Goal: Transaction & Acquisition: Purchase product/service

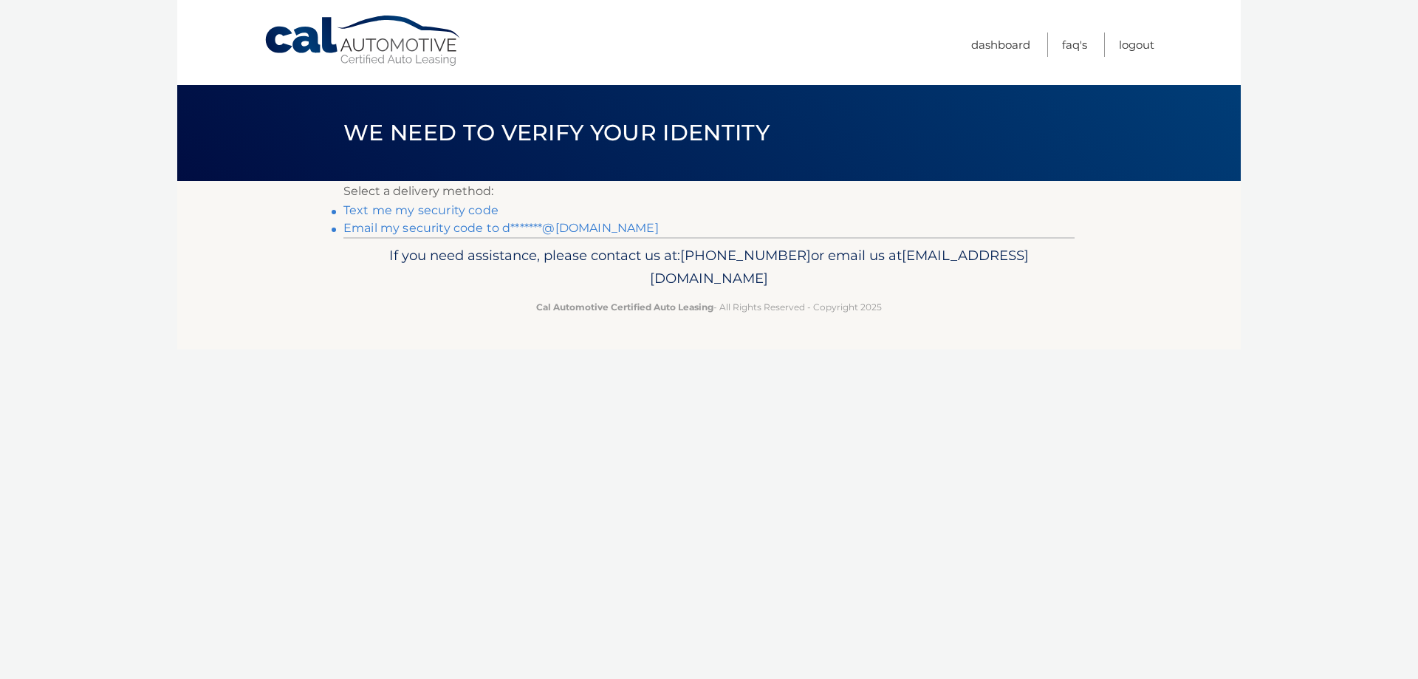
click at [460, 211] on link "Text me my security code" at bounding box center [420, 210] width 155 height 14
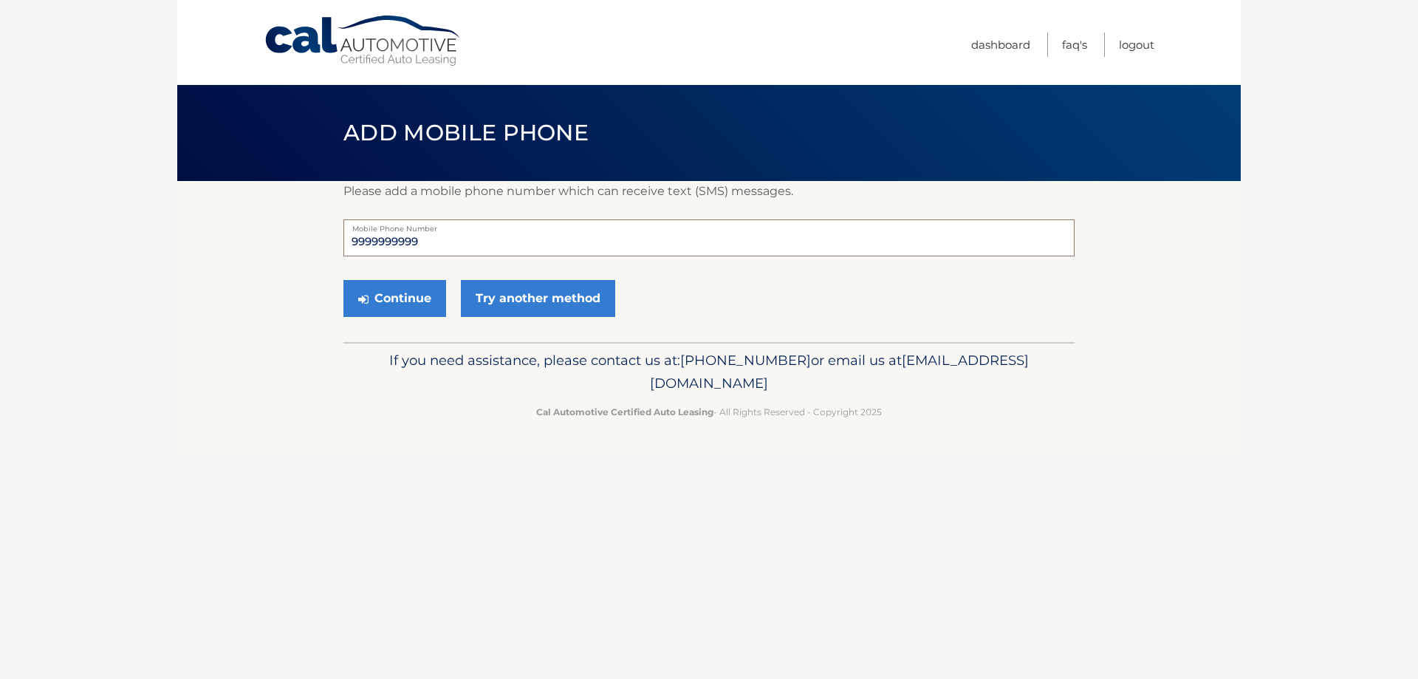
click at [450, 240] on input "9999999999" at bounding box center [708, 237] width 731 height 37
drag, startPoint x: 450, startPoint y: 240, endPoint x: 0, endPoint y: 229, distance: 450.0
click at [0, 229] on body "Cal Automotive Menu Dashboard FAQ's Logout" at bounding box center [709, 339] width 1418 height 679
type input "5165923831"
click at [408, 298] on button "Continue" at bounding box center [394, 298] width 103 height 37
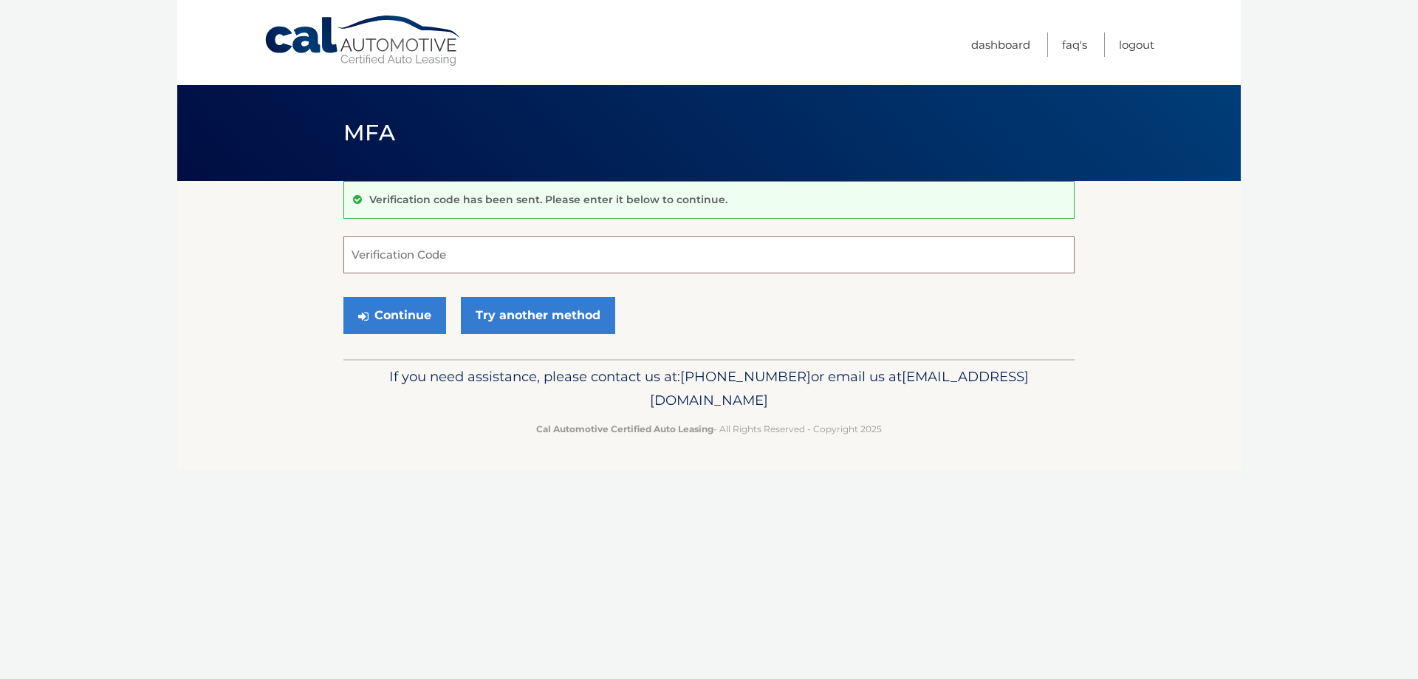
click at [440, 256] on input "Verification Code" at bounding box center [708, 254] width 731 height 37
type input "162644"
click at [392, 316] on button "Continue" at bounding box center [394, 315] width 103 height 37
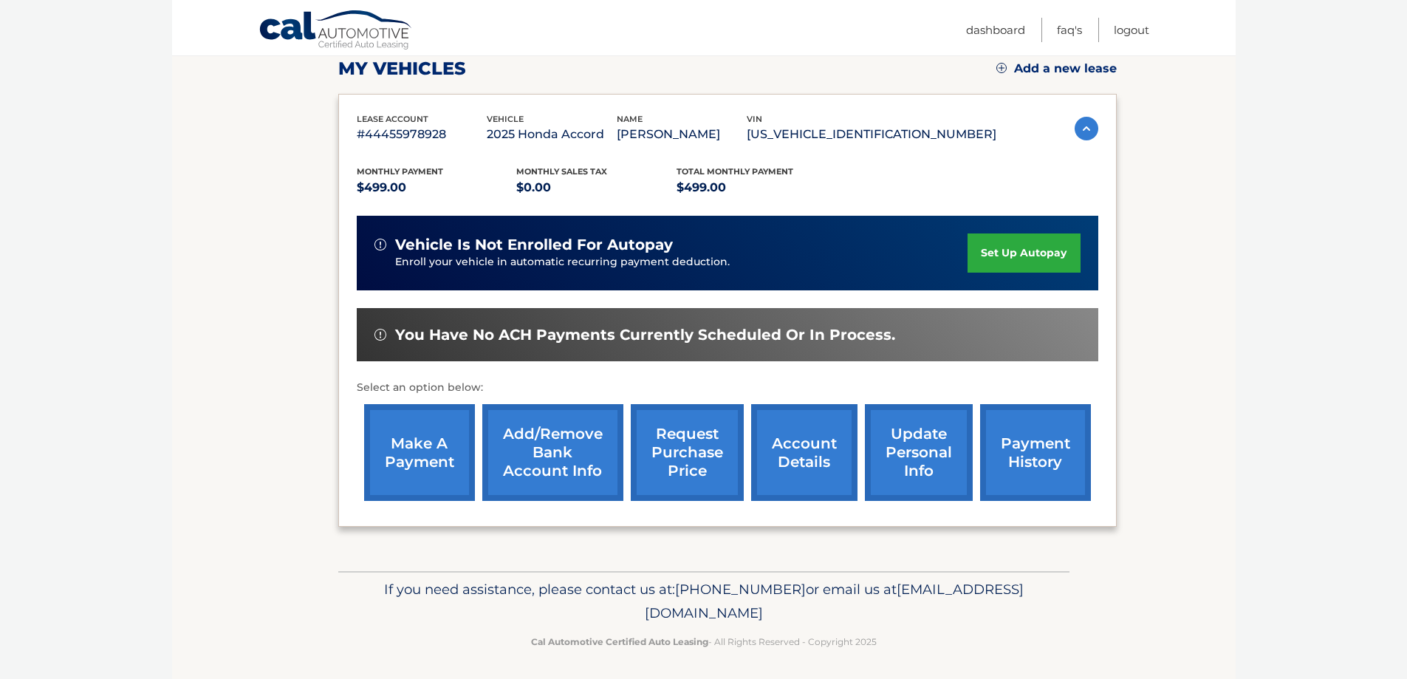
scroll to position [216, 0]
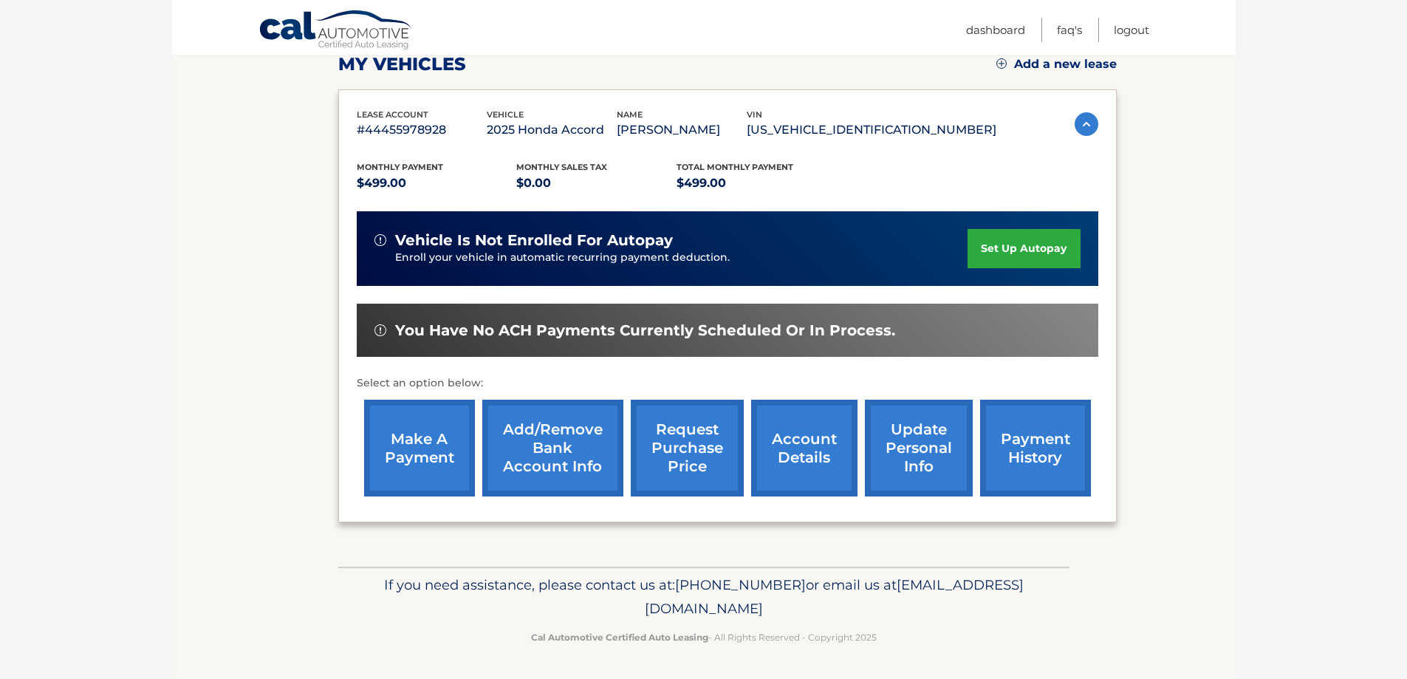
click at [432, 441] on link "make a payment" at bounding box center [419, 448] width 111 height 97
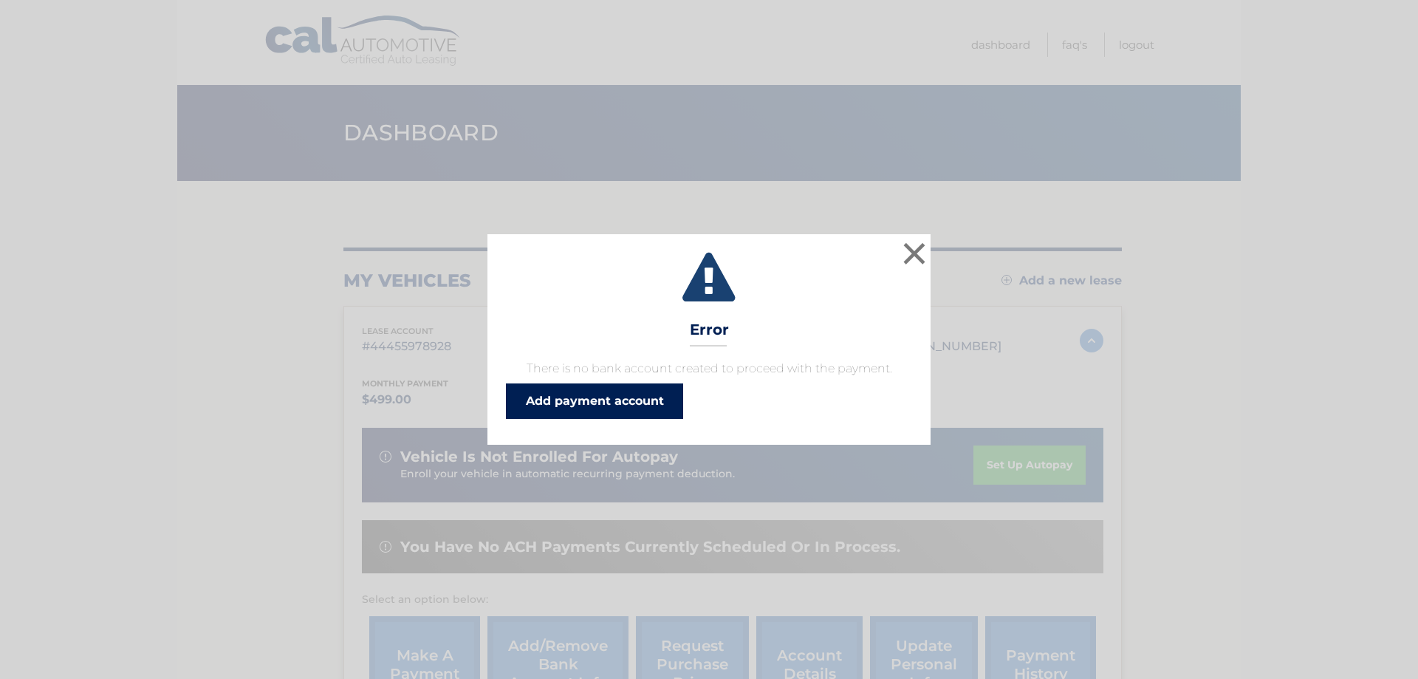
click at [591, 403] on link "Add payment account" at bounding box center [594, 400] width 177 height 35
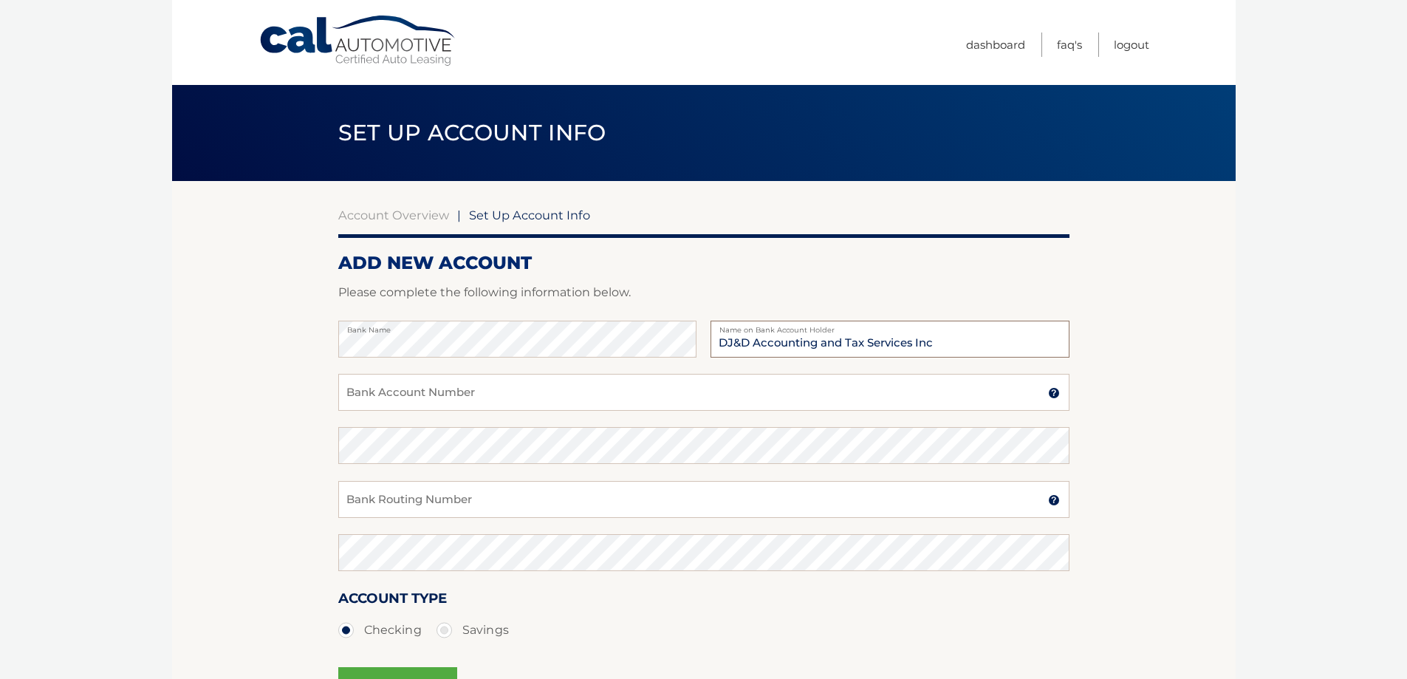
type input "DJ&D Accounting and Tax Services Inc"
click at [440, 394] on input "Bank Account Number" at bounding box center [703, 392] width 731 height 37
click at [442, 501] on input "Bank Routing Number" at bounding box center [703, 499] width 731 height 37
type input "021000021"
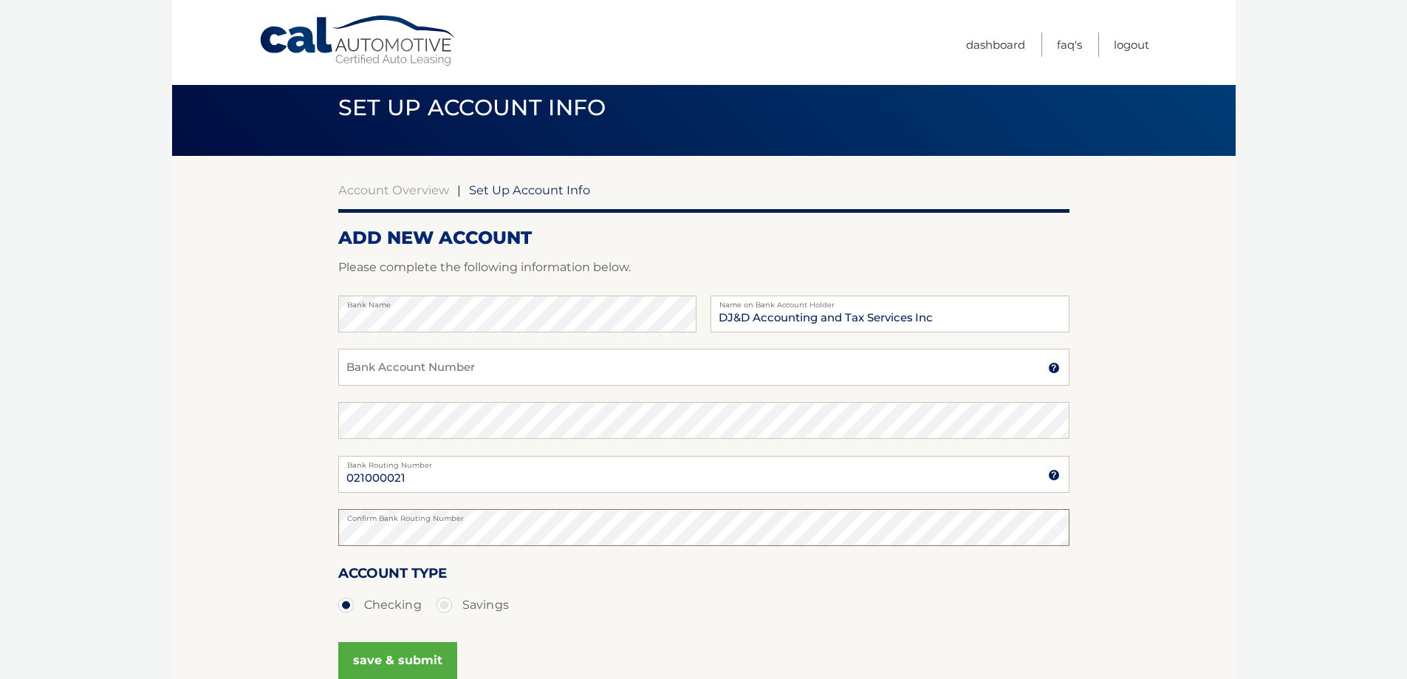
click at [338, 642] on button "save & submit" at bounding box center [397, 660] width 119 height 37
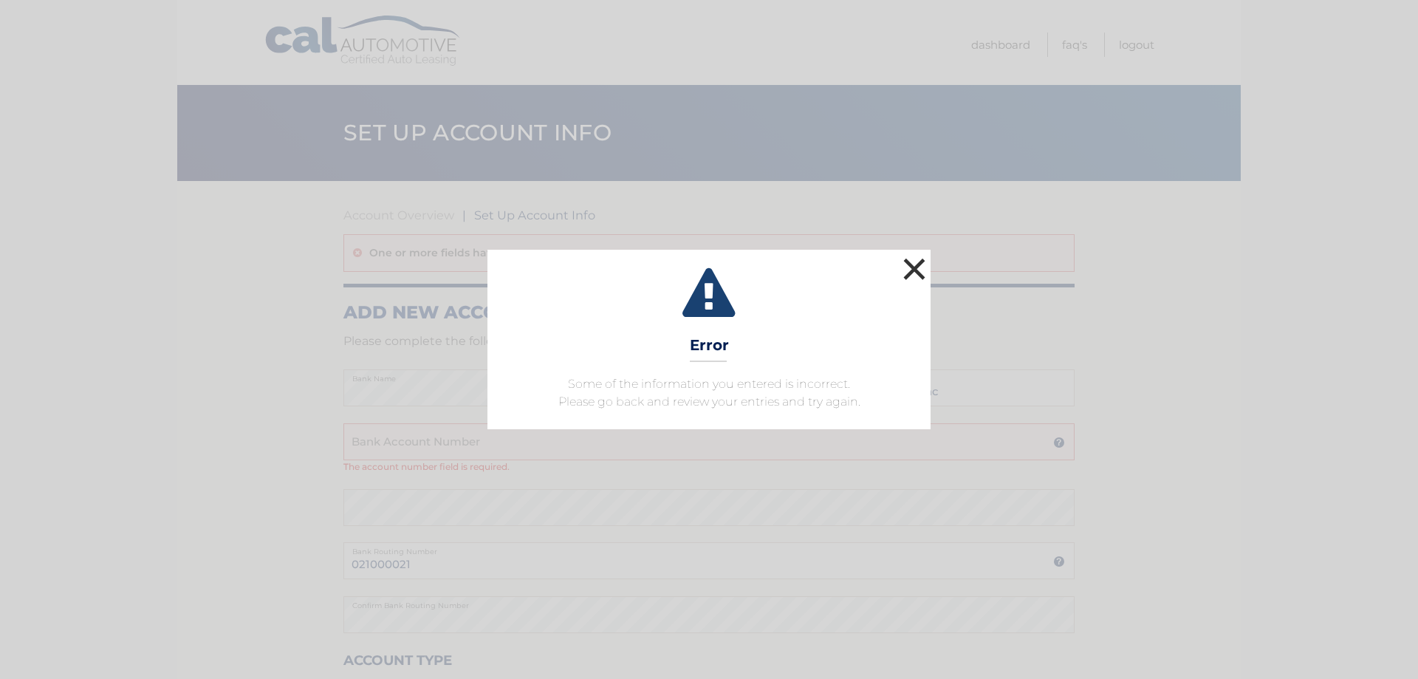
click at [910, 267] on button "×" at bounding box center [915, 269] width 30 height 30
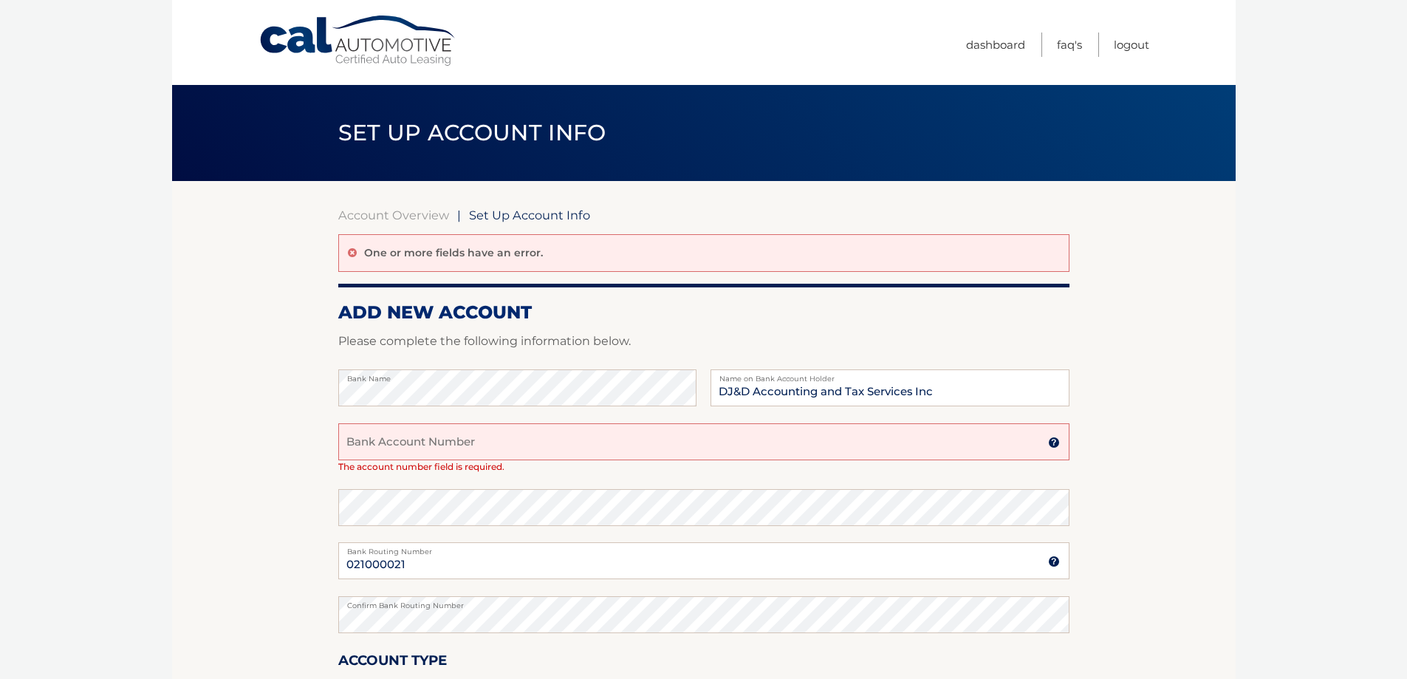
click at [467, 445] on input "Bank Account Number" at bounding box center [703, 441] width 731 height 37
paste input "732607119"
type input "732607119"
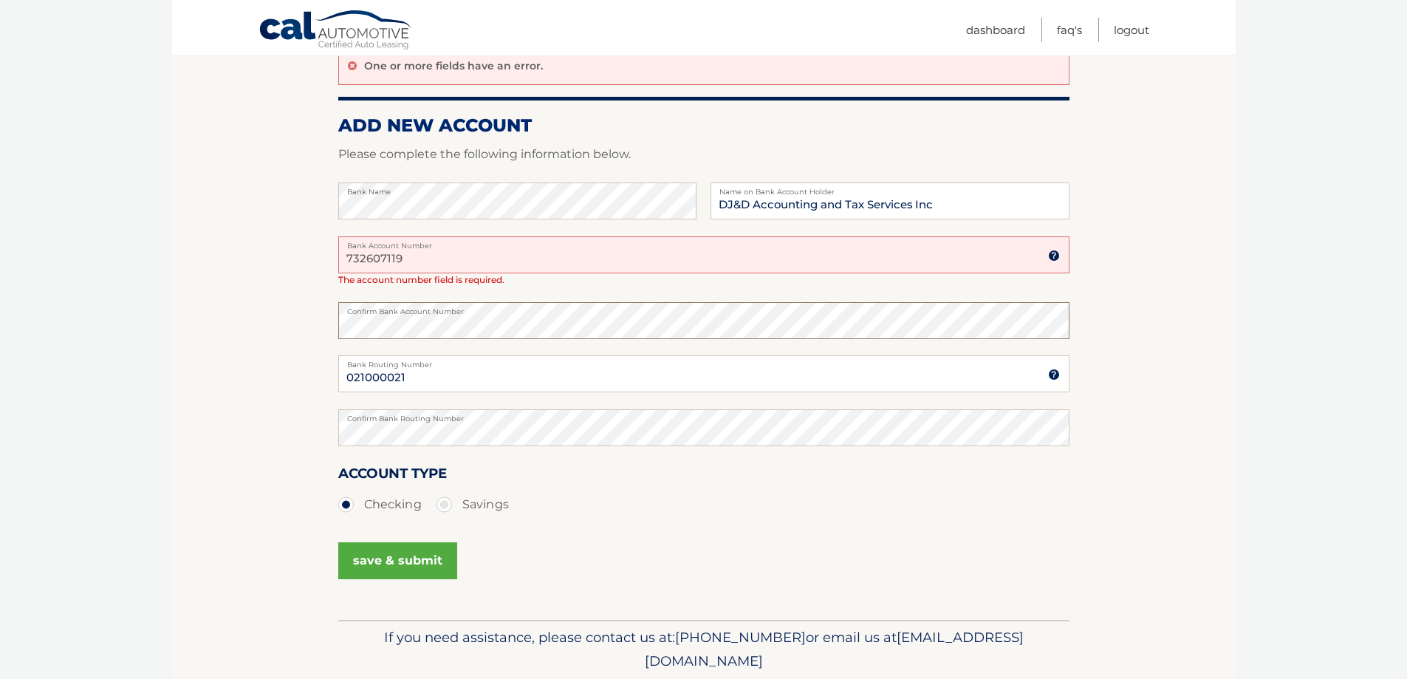
scroll to position [222, 0]
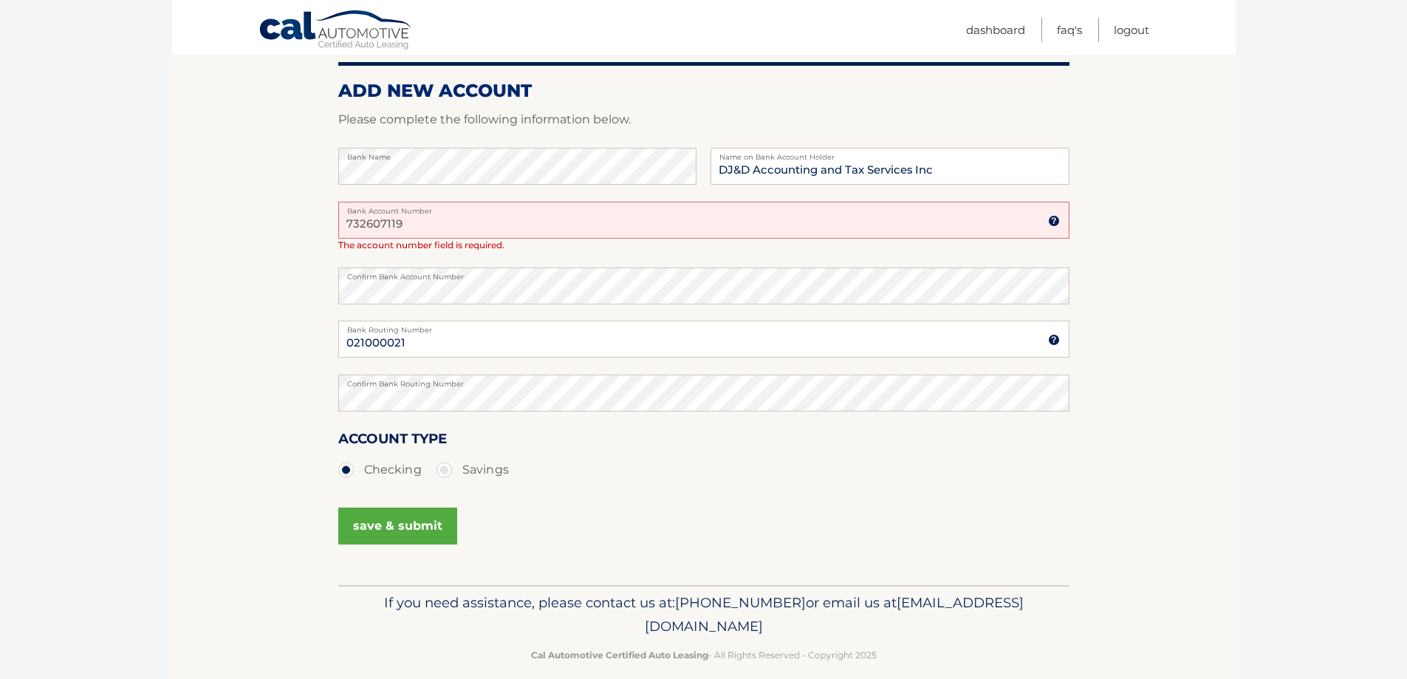
click at [564, 386] on label "Confirm Bank Routing Number" at bounding box center [703, 381] width 731 height 12
click at [399, 522] on button "save & submit" at bounding box center [397, 525] width 119 height 37
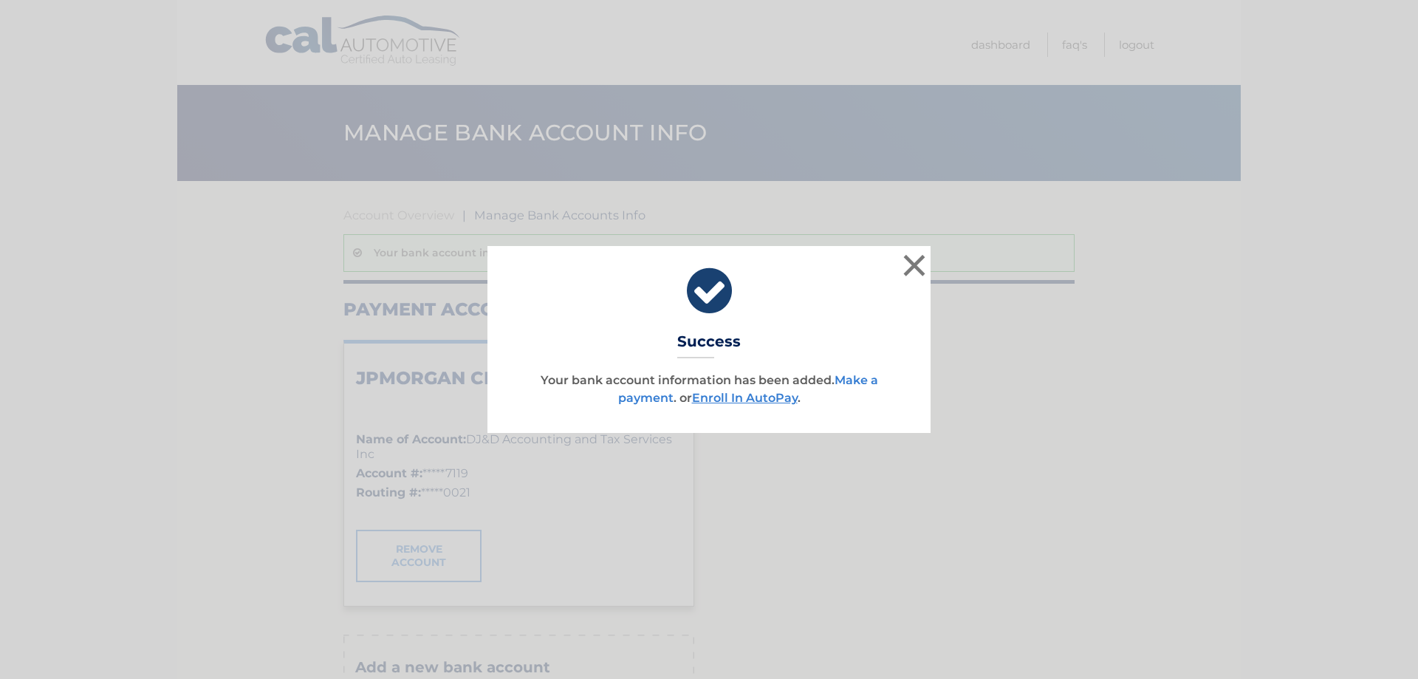
click at [640, 398] on link "Make a payment" at bounding box center [748, 389] width 260 height 32
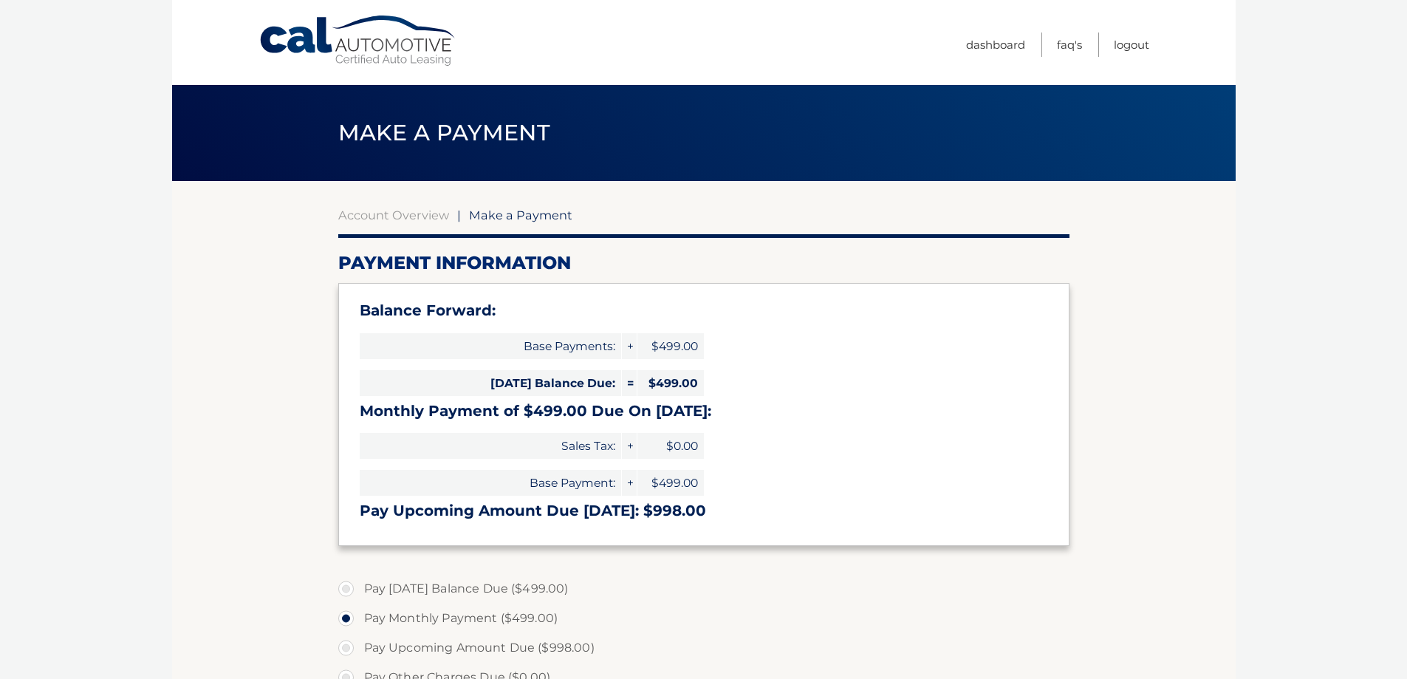
select select "MGMyNTllYTUtOGExOC00OWJiLThmMWEtZWE2MzNhYmFjZWVl"
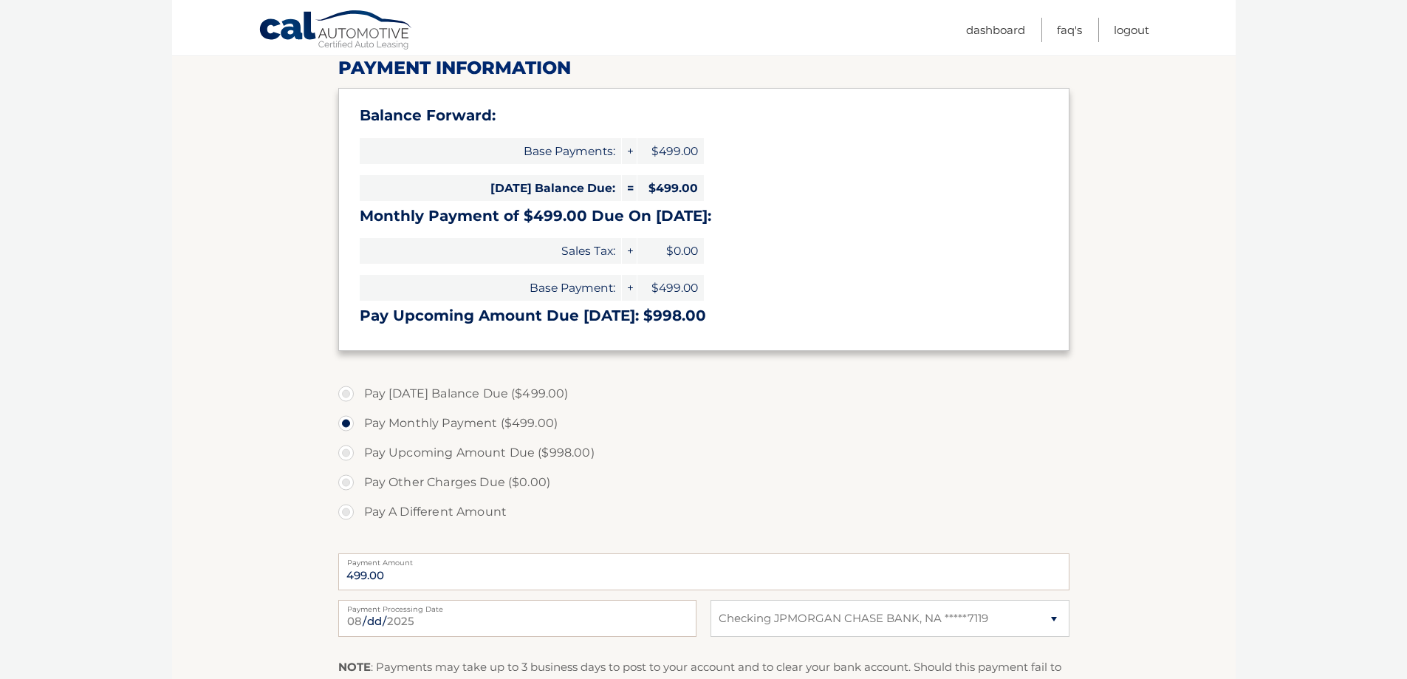
scroll to position [222, 0]
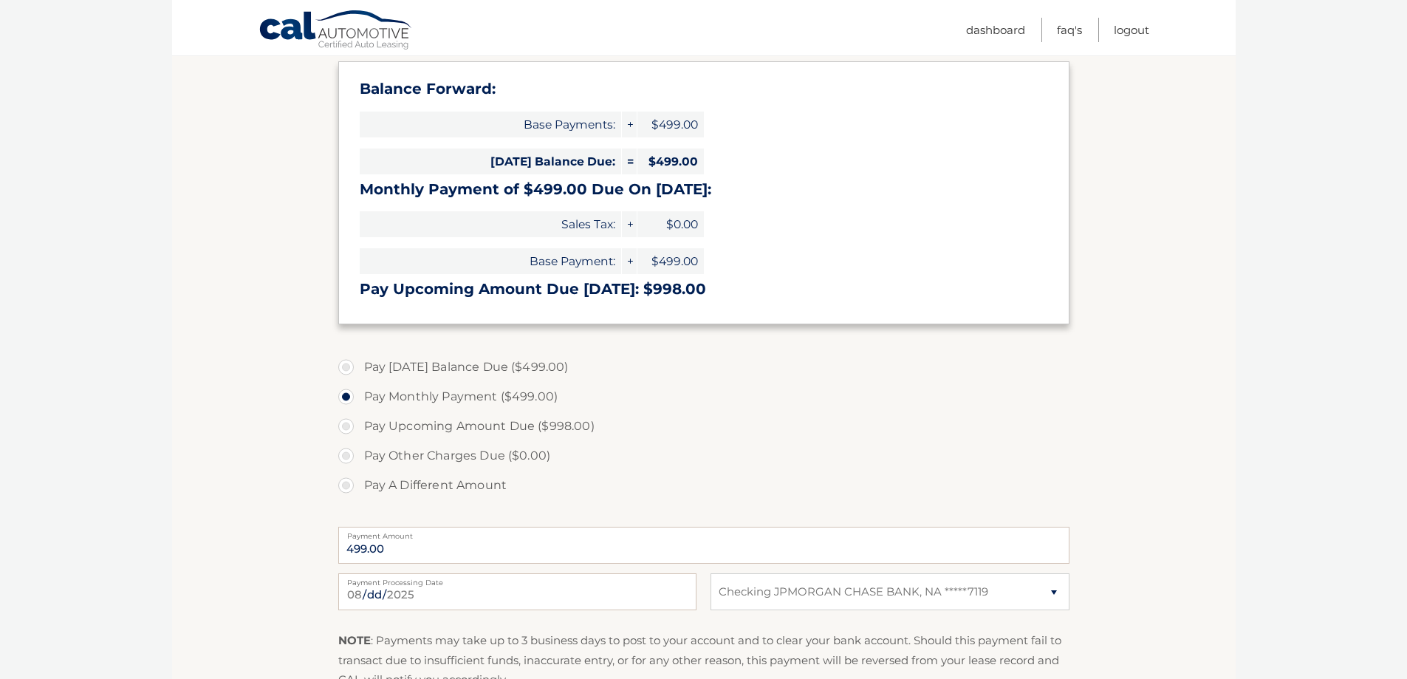
click at [345, 364] on label "Pay [DATE] Balance Due ($499.00)" at bounding box center [703, 367] width 731 height 30
click at [345, 364] on input "Pay [DATE] Balance Due ($499.00)" at bounding box center [351, 364] width 15 height 24
radio input "true"
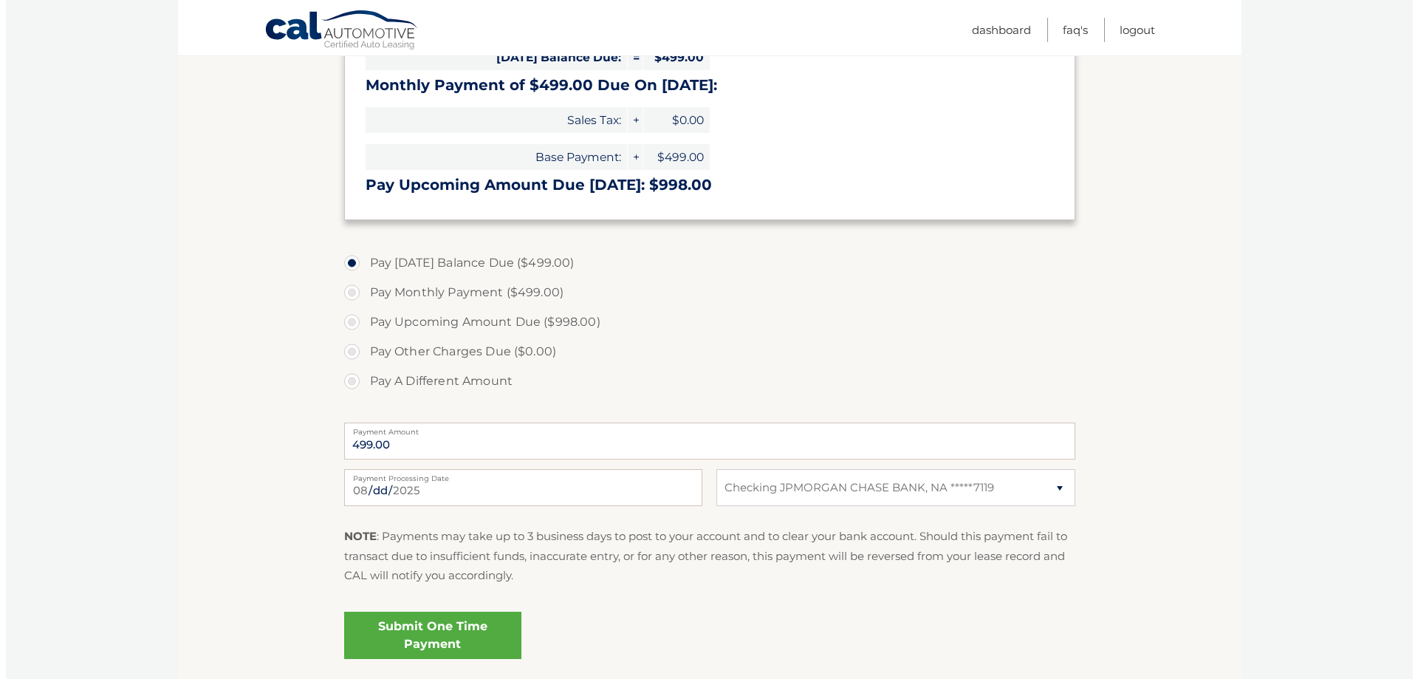
scroll to position [369, 0]
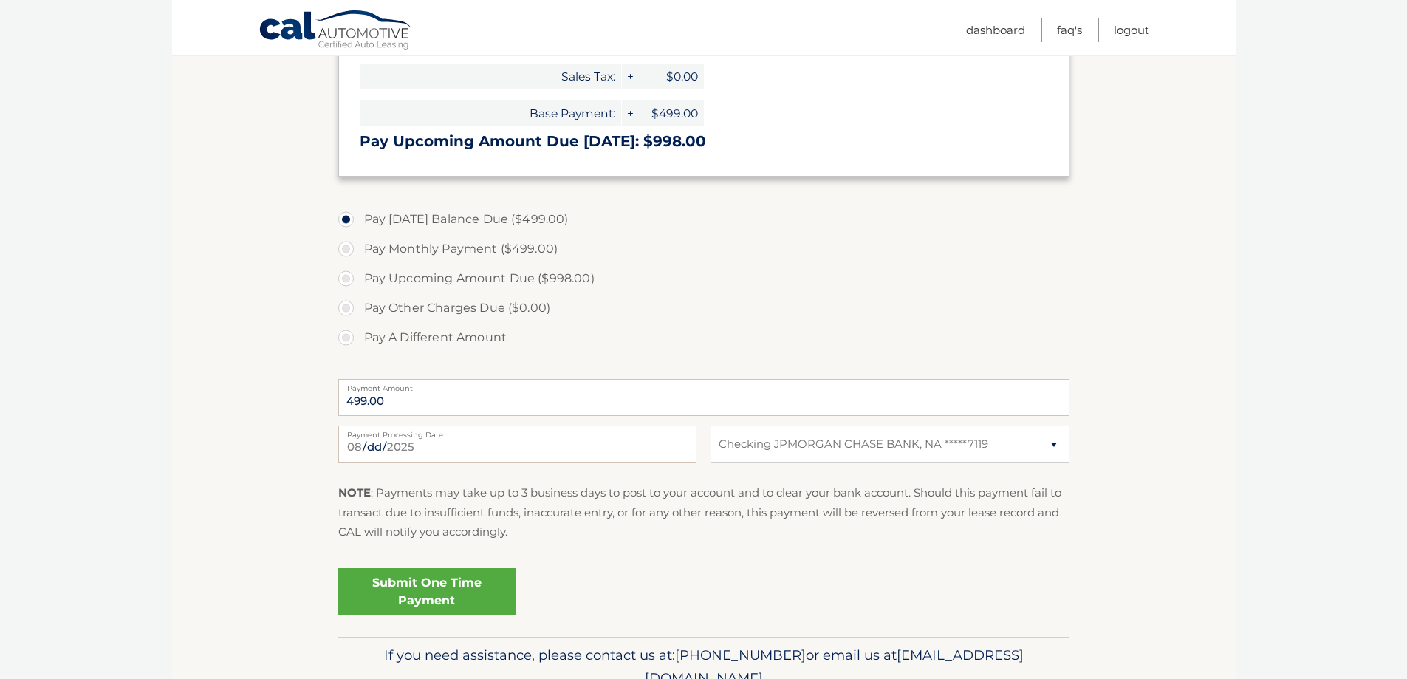
click at [442, 583] on link "Submit One Time Payment" at bounding box center [426, 591] width 177 height 47
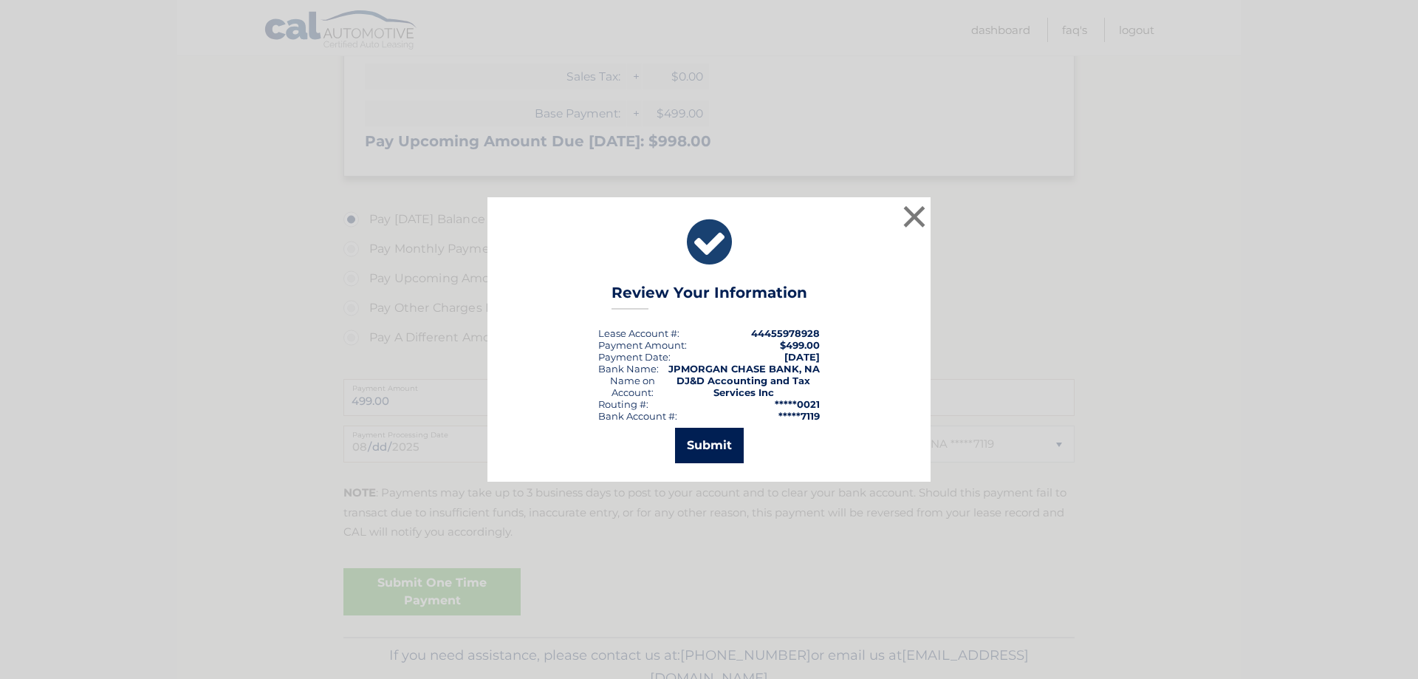
click at [712, 442] on button "Submit" at bounding box center [709, 445] width 69 height 35
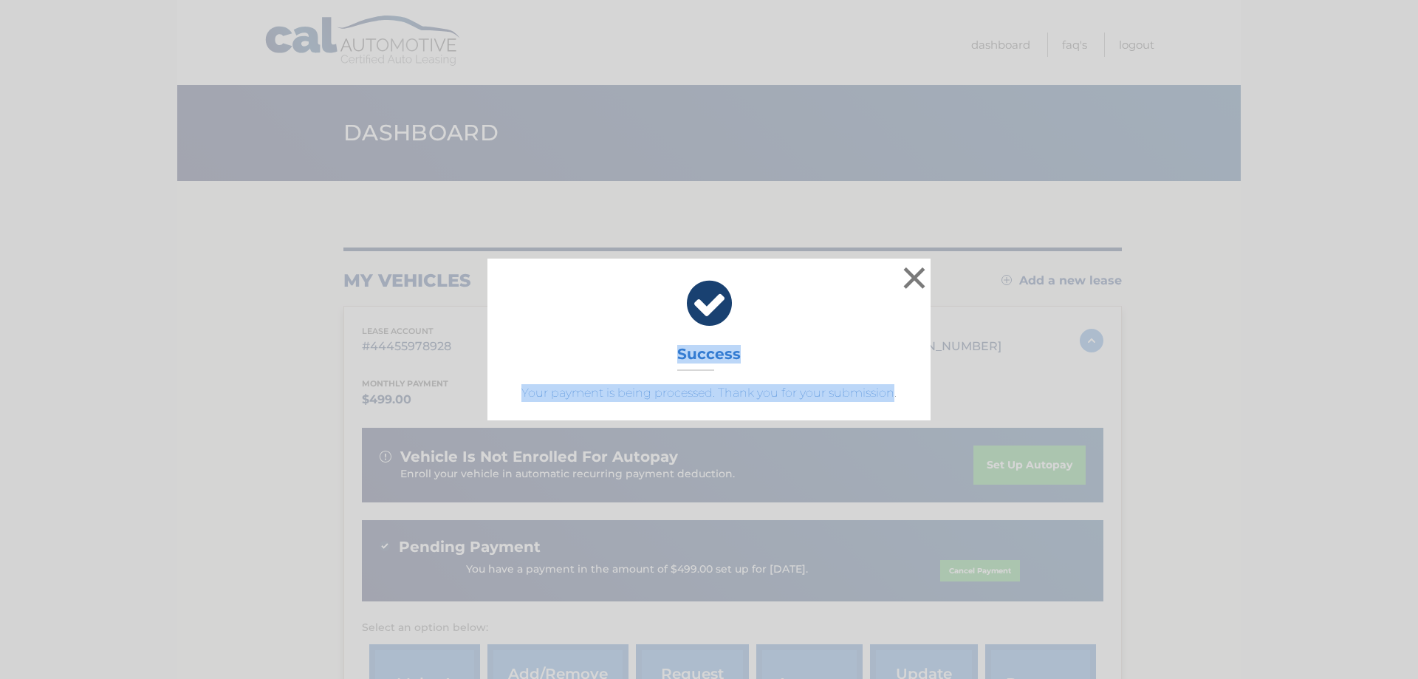
drag, startPoint x: 890, startPoint y: 399, endPoint x: 496, endPoint y: 269, distance: 414.6
click at [496, 269] on div "× Success Your payment is being processed. Thank you for your submission." at bounding box center [709, 339] width 443 height 161
click at [678, 385] on p "Your payment is being processed. Thank you for your submission." at bounding box center [709, 393] width 406 height 18
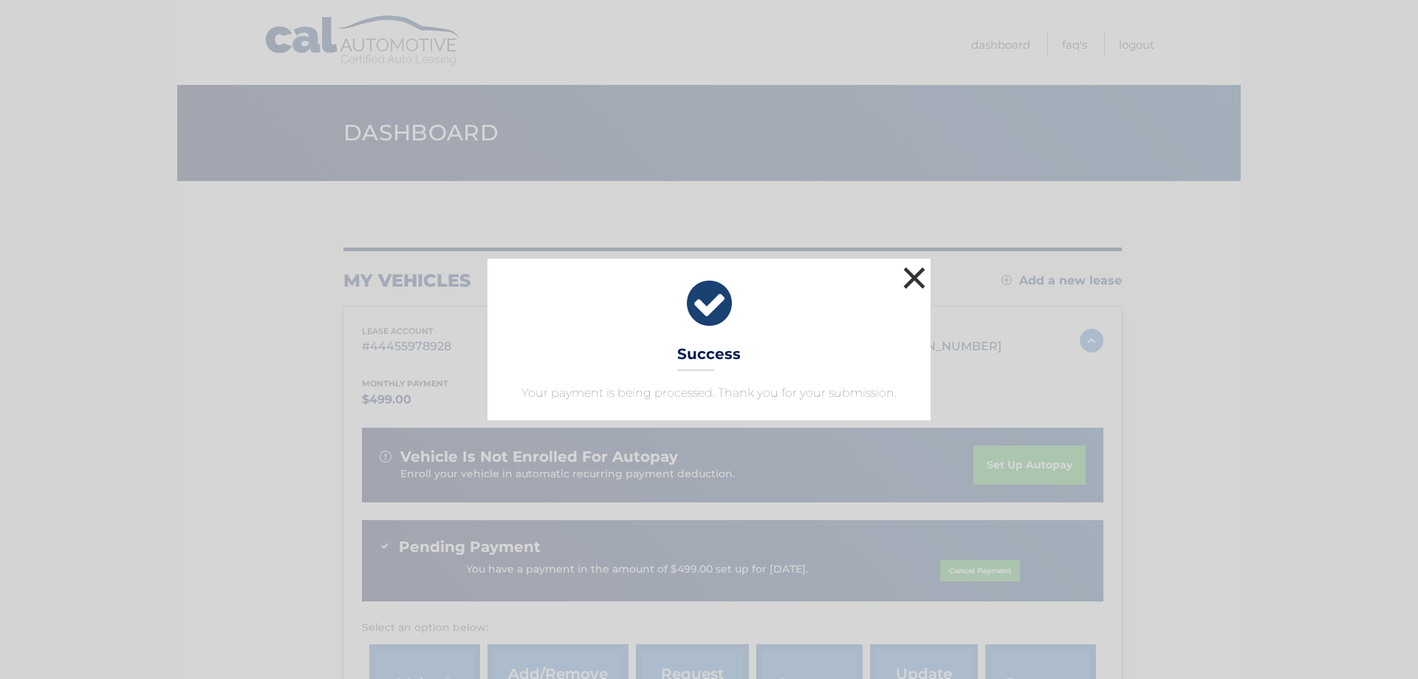
click at [915, 274] on button "×" at bounding box center [915, 278] width 30 height 30
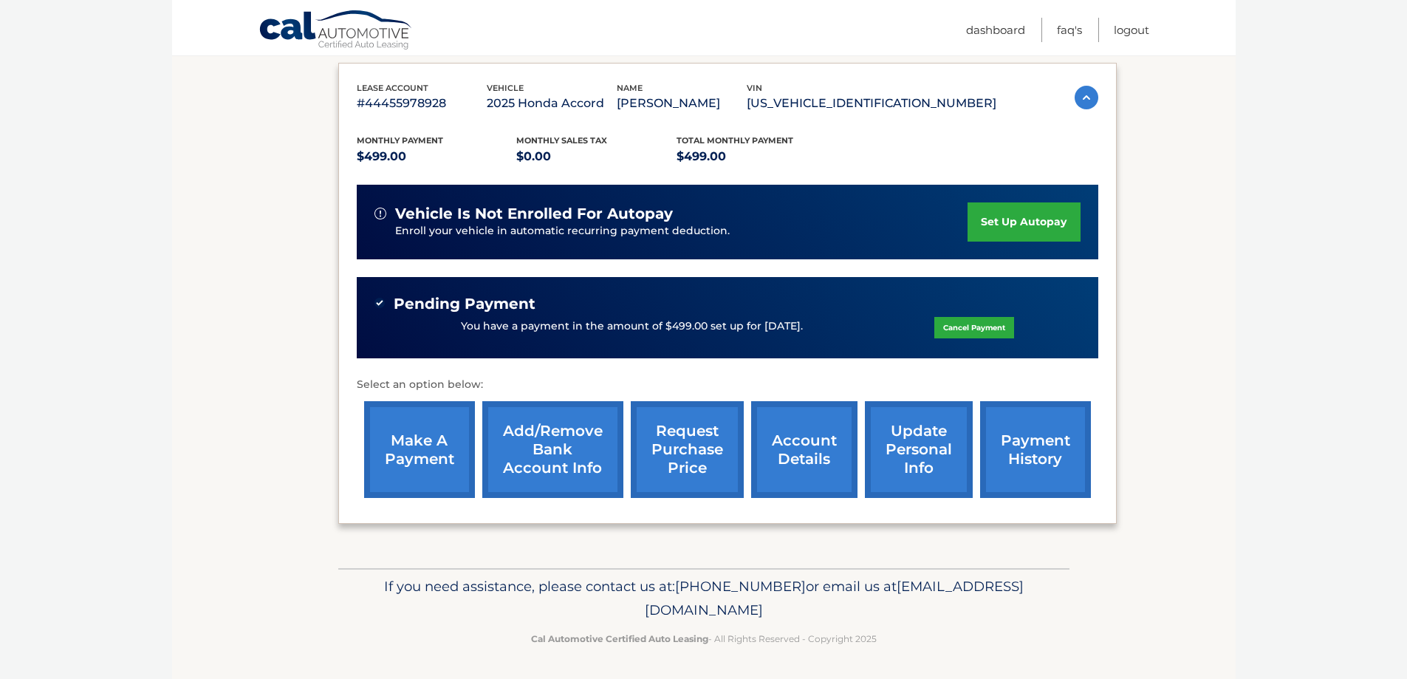
scroll to position [245, 0]
